Goal: Find specific page/section: Find specific page/section

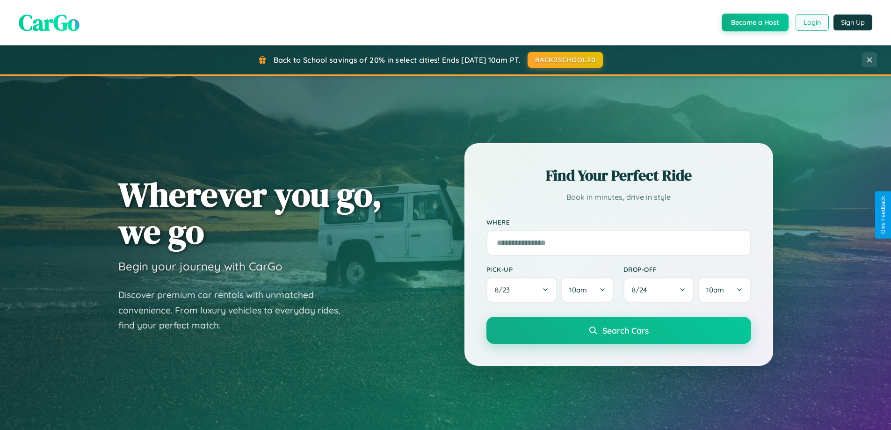
click at [811, 22] on button "Login" at bounding box center [811, 22] width 33 height 17
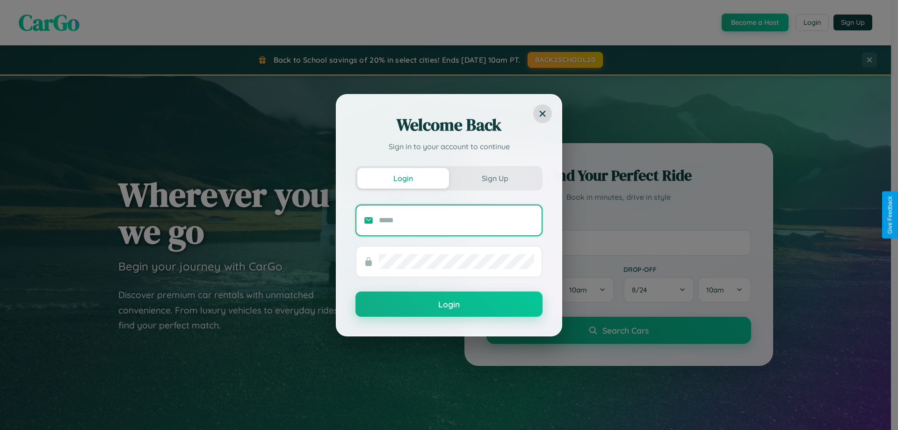
click at [456, 220] on input "text" at bounding box center [456, 220] width 155 height 15
type input "**********"
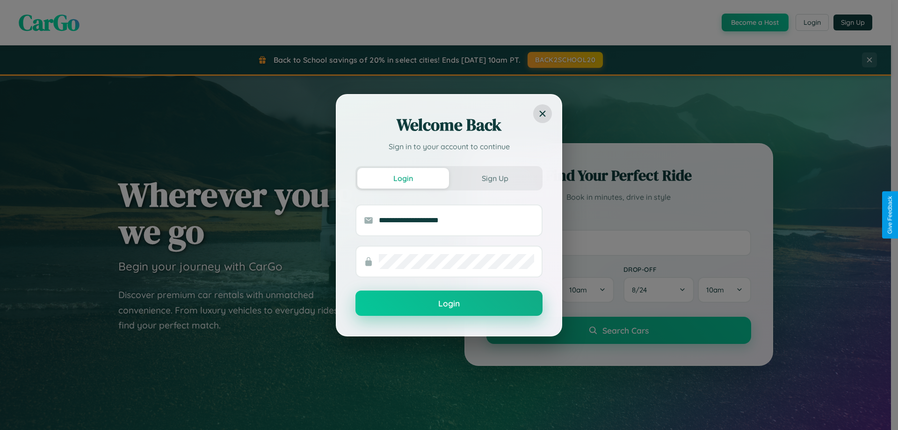
click at [449, 303] on button "Login" at bounding box center [448, 302] width 187 height 25
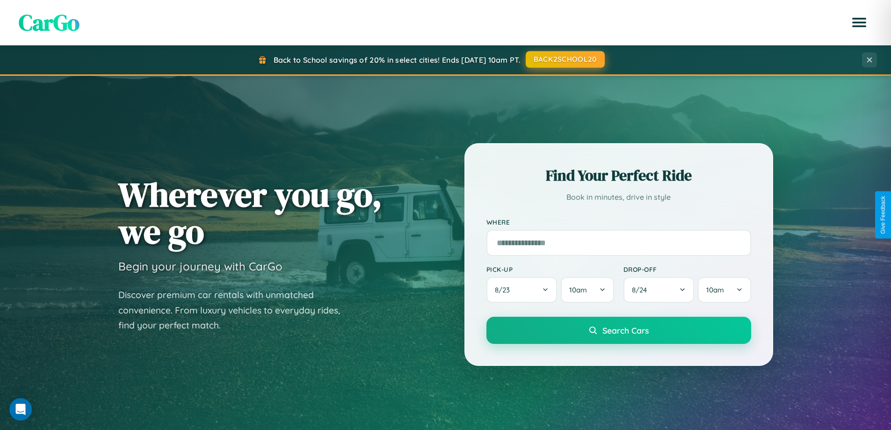
click at [564, 59] on button "BACK2SCHOOL20" at bounding box center [565, 59] width 79 height 17
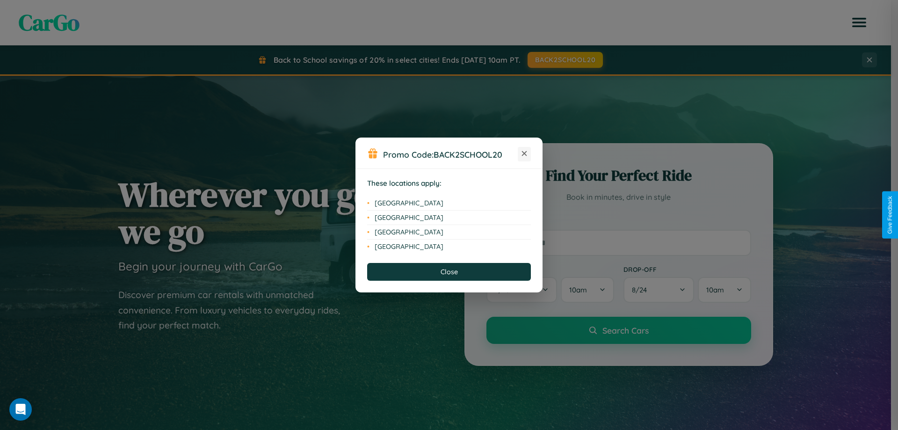
click at [524, 154] on icon at bounding box center [524, 153] width 5 height 5
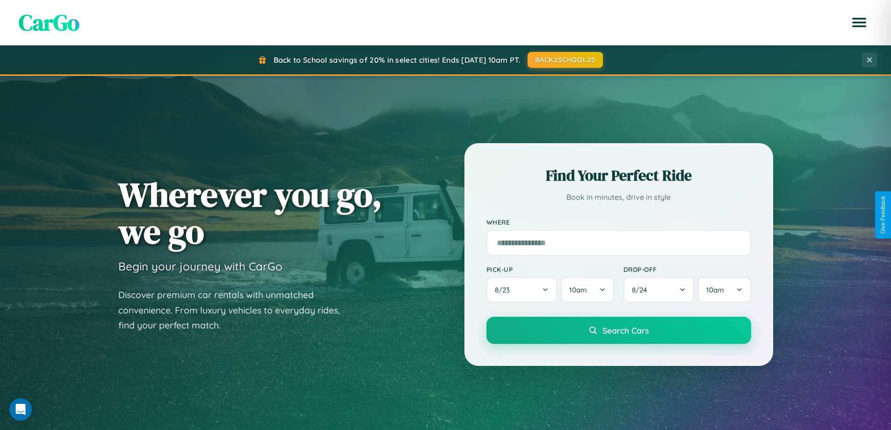
scroll to position [1799, 0]
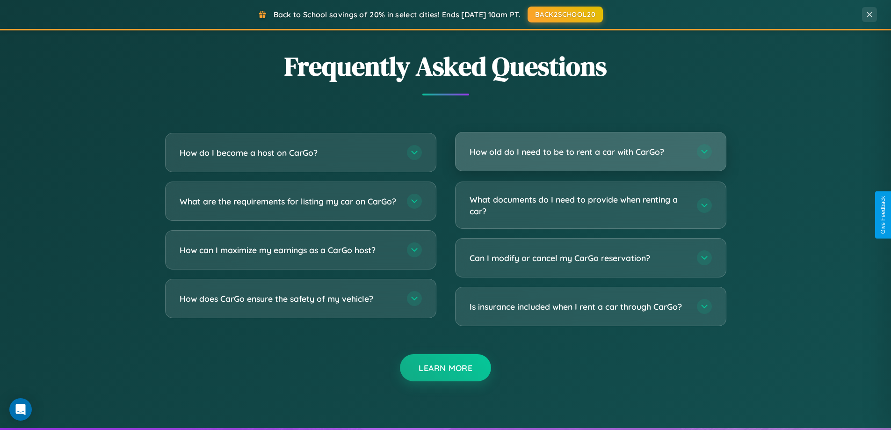
click at [590, 152] on h3 "How old do I need to be to rent a car with CarGo?" at bounding box center [578, 152] width 218 height 12
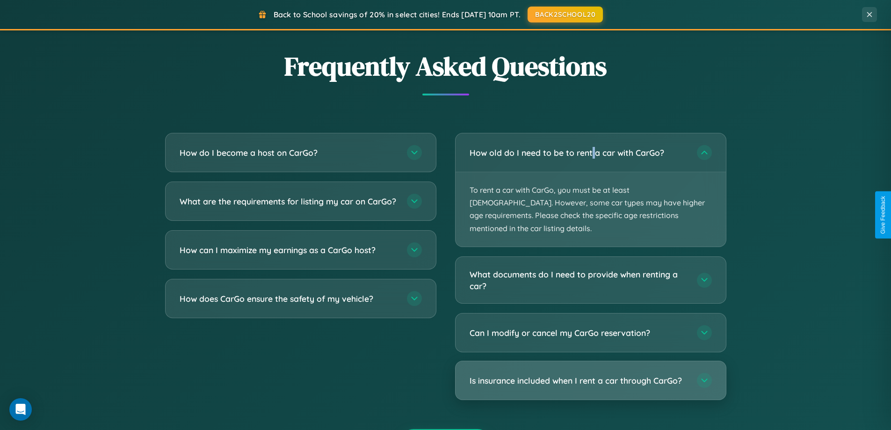
click at [590, 375] on h3 "Is insurance included when I rent a car through CarGo?" at bounding box center [578, 381] width 218 height 12
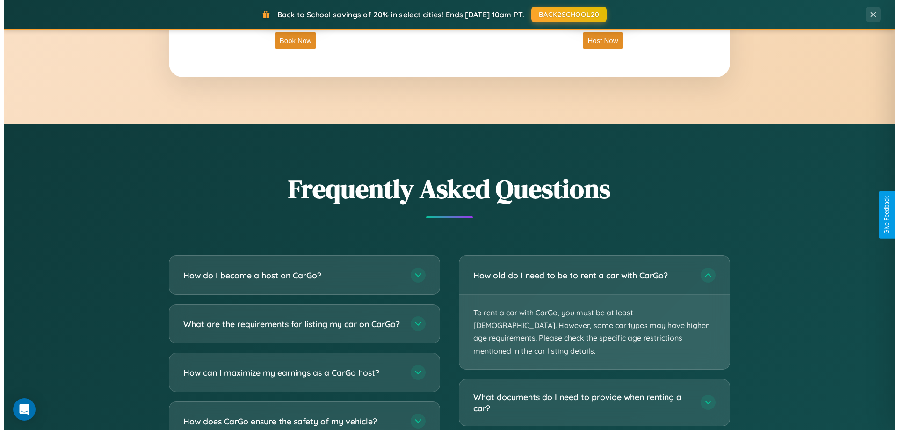
scroll to position [0, 0]
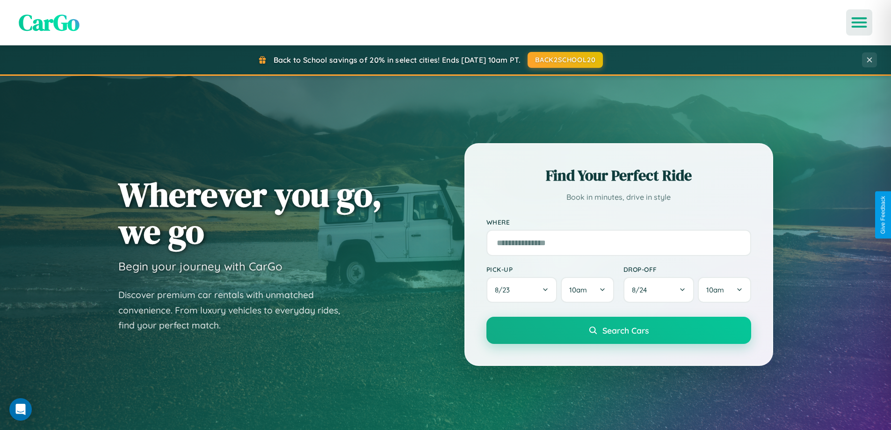
click at [859, 22] on icon "Open menu" at bounding box center [859, 22] width 14 height 8
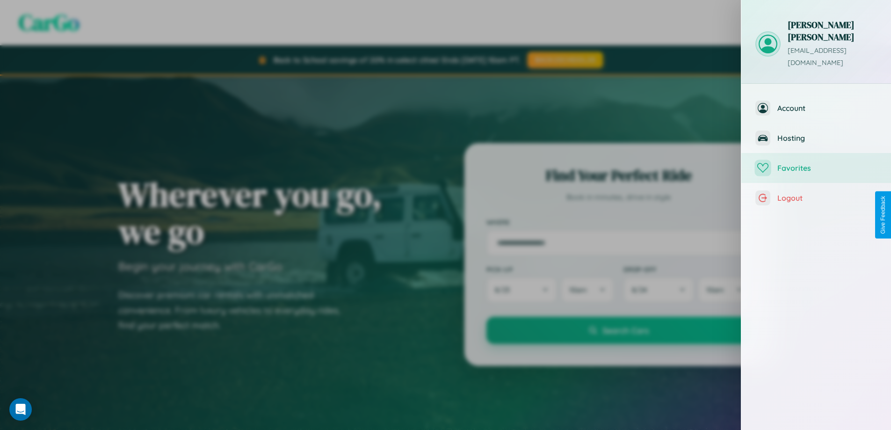
click at [816, 163] on span "Favorites" at bounding box center [827, 167] width 100 height 9
